Goal: Register for event/course

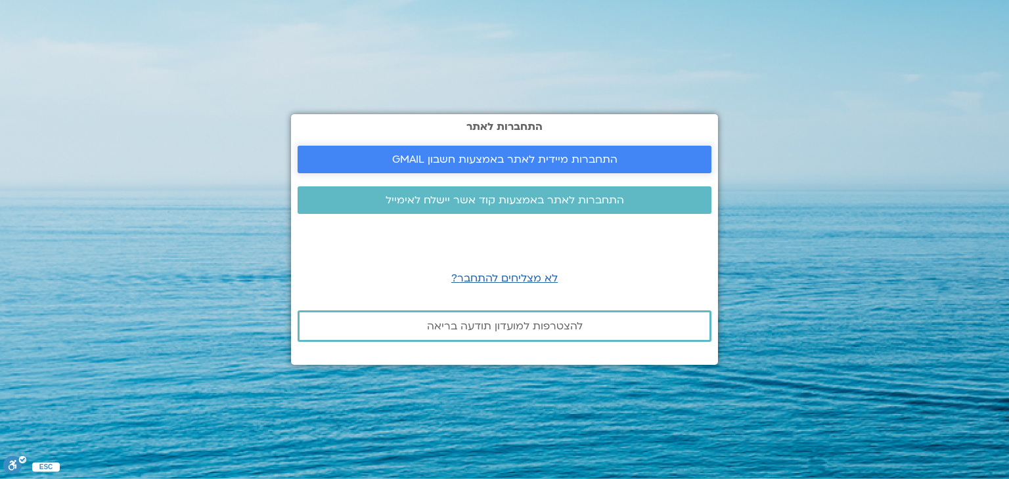
click at [577, 151] on link "התחברות מיידית לאתר באמצעות חשבון GMAIL" at bounding box center [505, 160] width 414 height 28
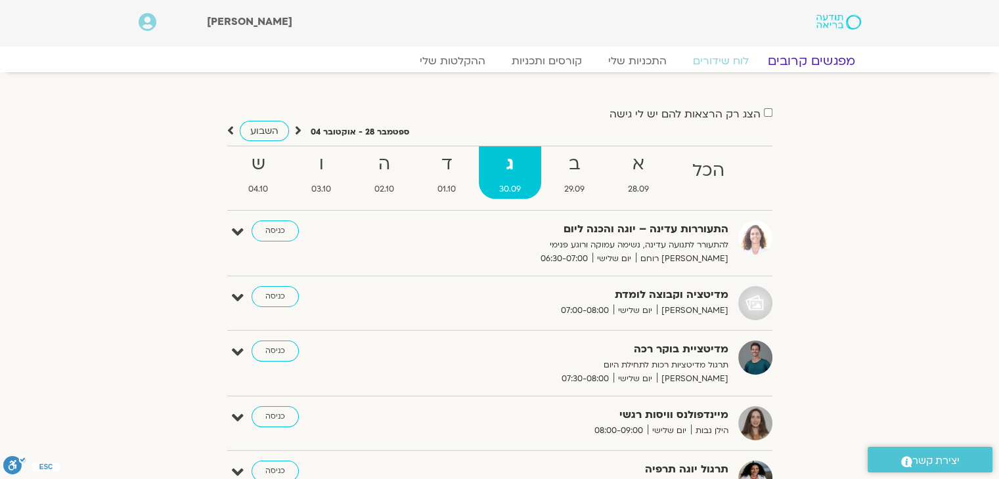
click at [827, 59] on link "מפגשים קרובים" at bounding box center [810, 61] width 119 height 16
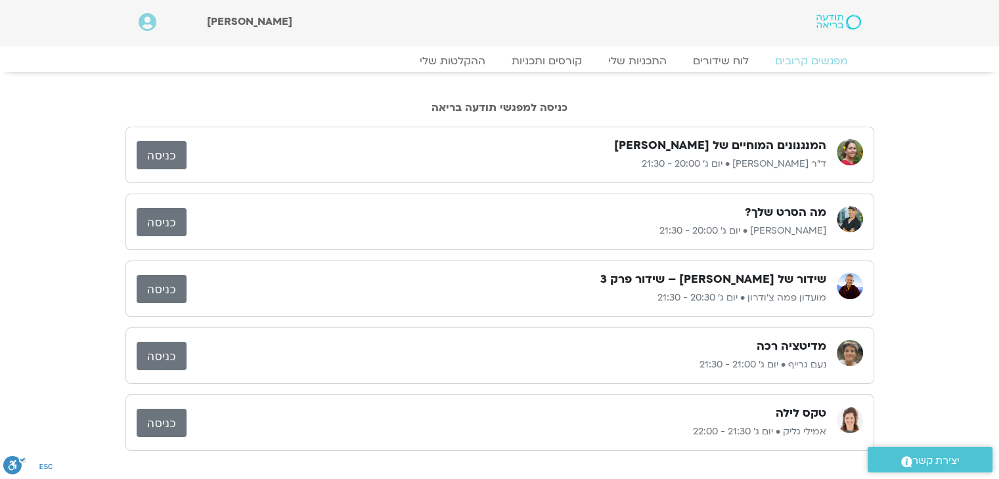
click at [168, 157] on link "כניסה" at bounding box center [162, 155] width 50 height 28
